Goal: Information Seeking & Learning: Learn about a topic

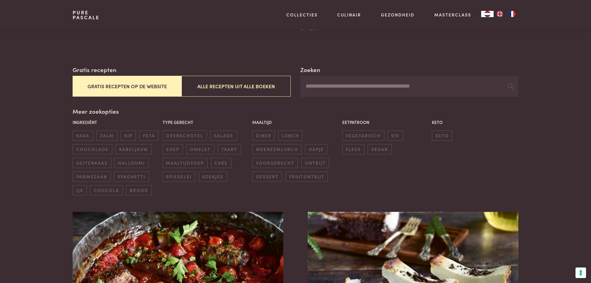
scroll to position [93, 0]
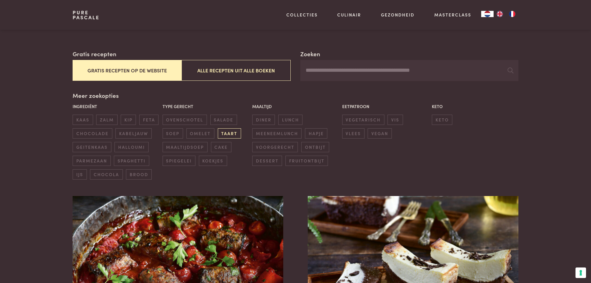
click at [224, 129] on span "taart" at bounding box center [229, 133] width 23 height 10
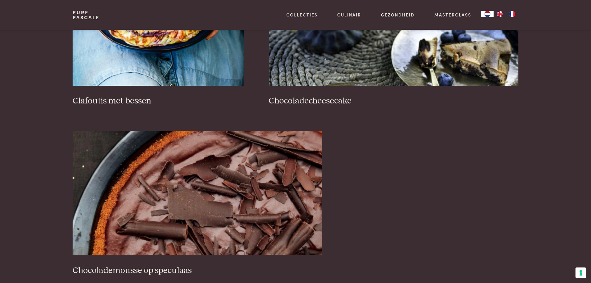
scroll to position [546, 0]
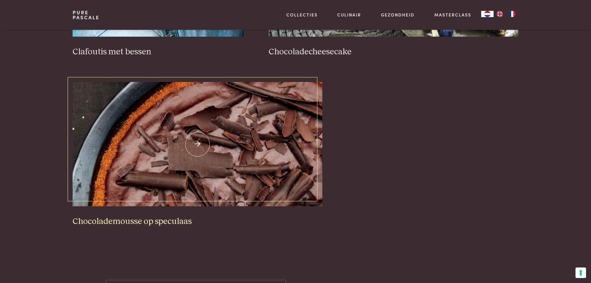
click at [151, 218] on h3 "Chocolademousse op speculaas" at bounding box center [198, 221] width 250 height 11
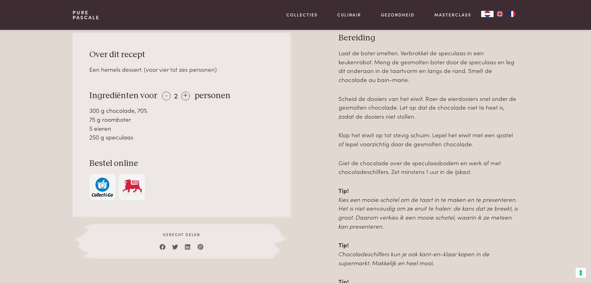
scroll to position [279, 0]
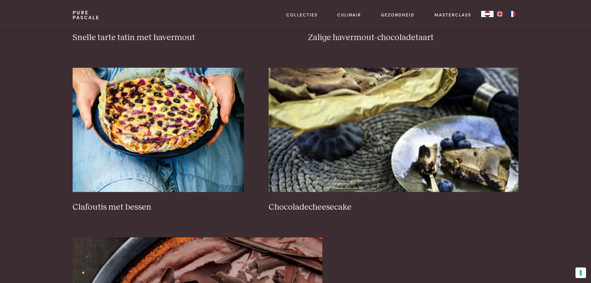
scroll to position [204, 0]
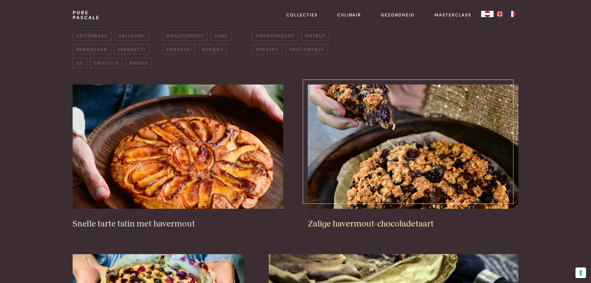
click at [350, 222] on h3 "Zalige havermout-chocoladetaart" at bounding box center [413, 223] width 210 height 11
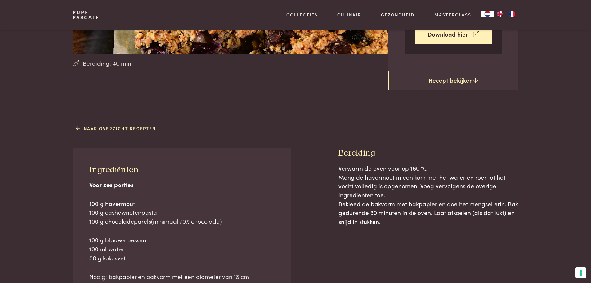
scroll to position [186, 0]
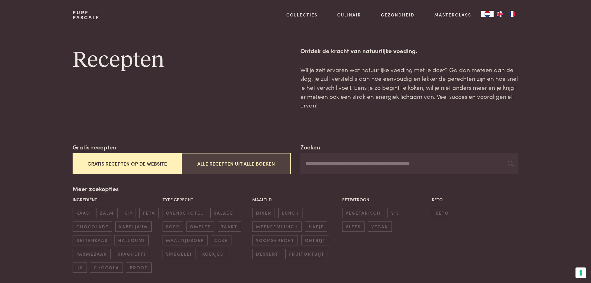
click at [246, 161] on button "Alle recepten uit alle boeken" at bounding box center [235, 163] width 109 height 21
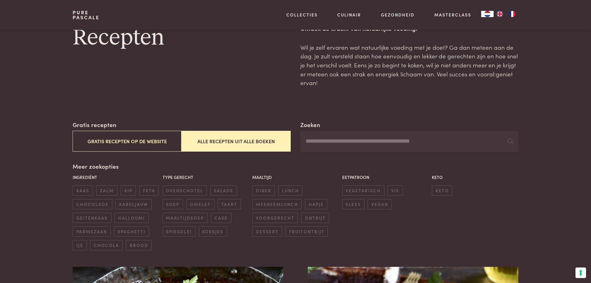
scroll to position [18, 0]
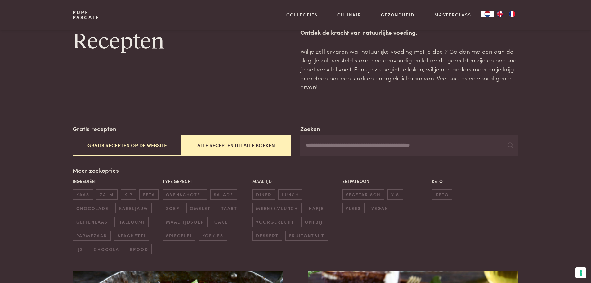
click at [314, 147] on input "Zoeken" at bounding box center [409, 145] width 218 height 21
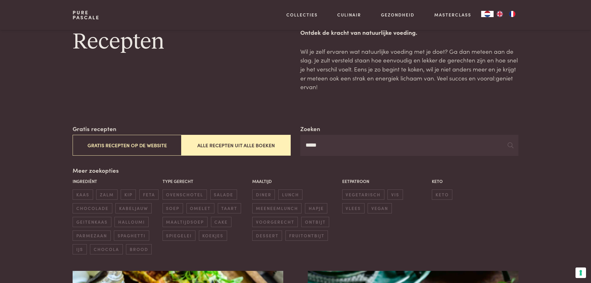
type input "******"
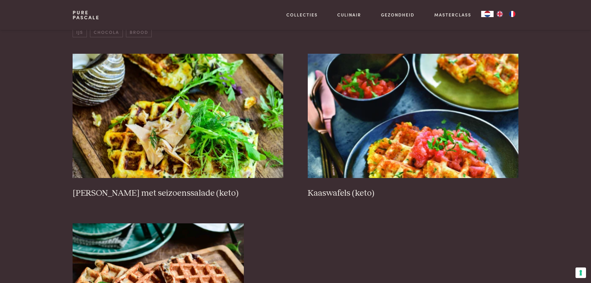
scroll to position [235, 0]
